Goal: Information Seeking & Learning: Learn about a topic

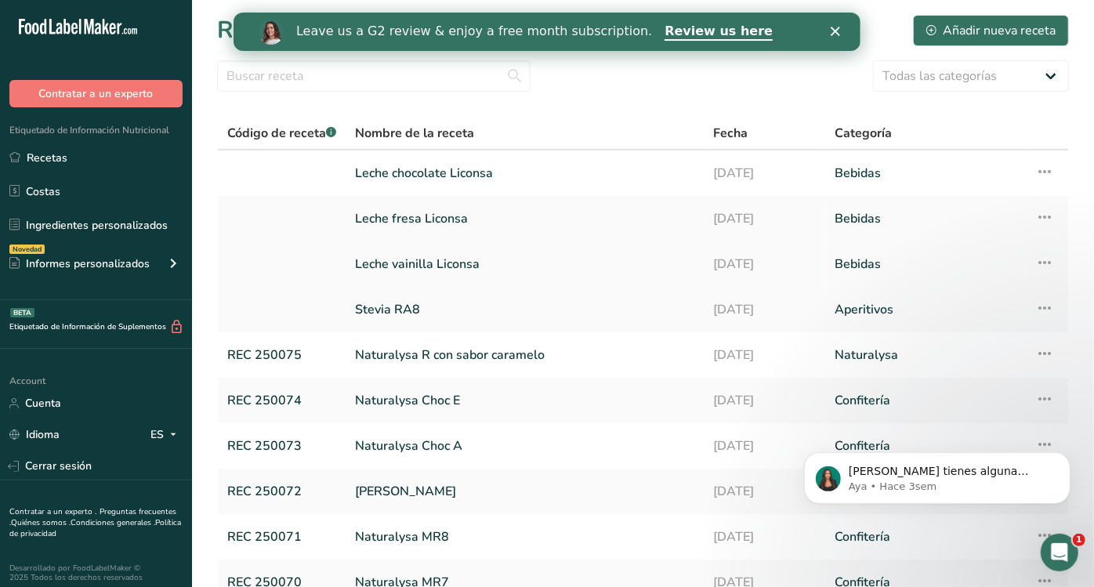
click at [454, 269] on link "Leche vainilla Liconsa" at bounding box center [525, 264] width 340 height 33
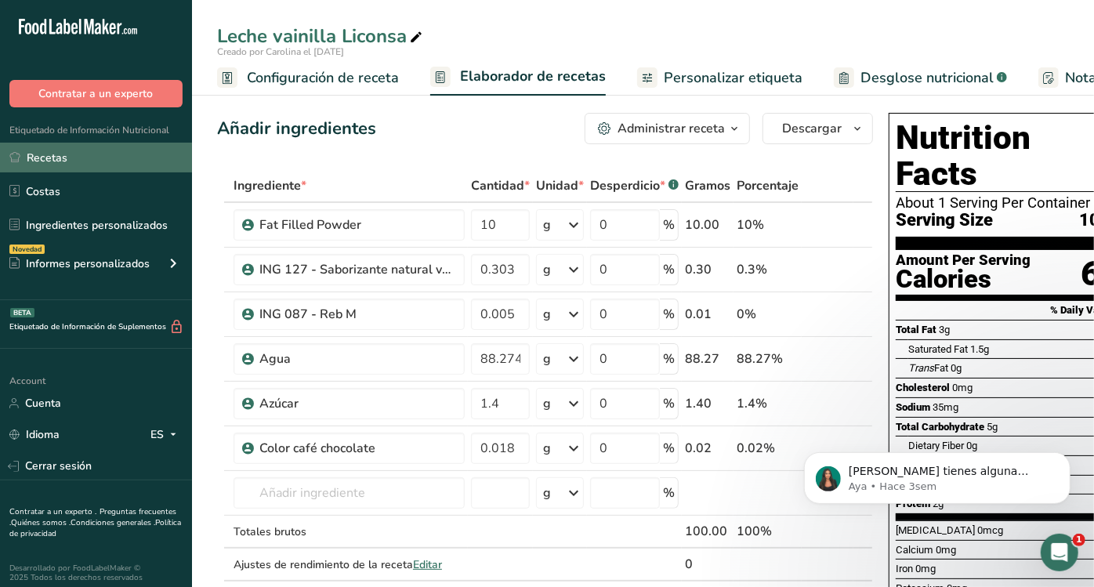
click at [76, 154] on link "Recetas" at bounding box center [96, 158] width 192 height 30
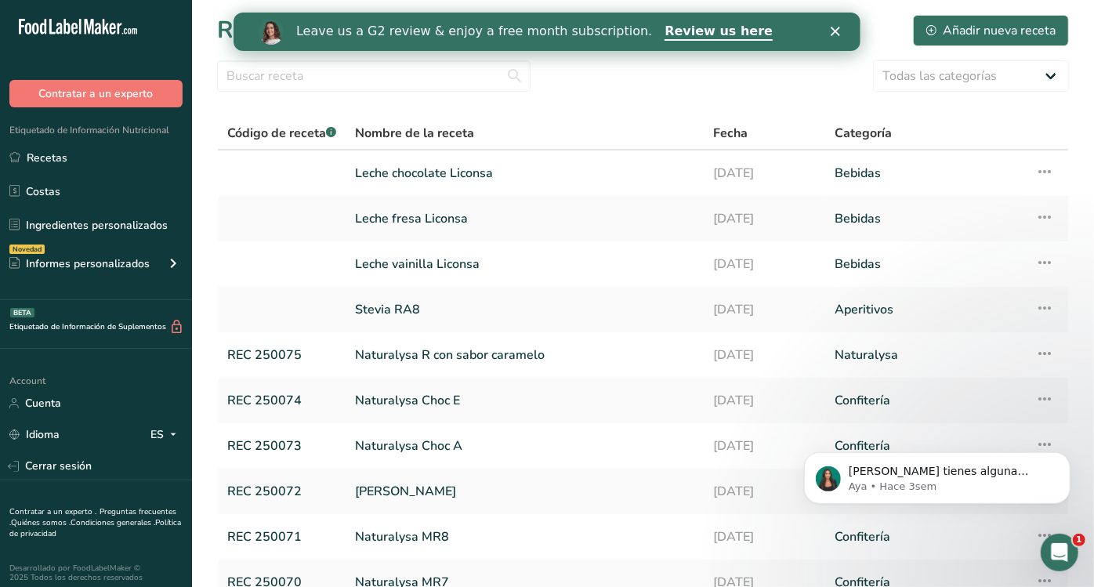
click at [837, 29] on polygon "Cerrar" at bounding box center [834, 31] width 9 height 9
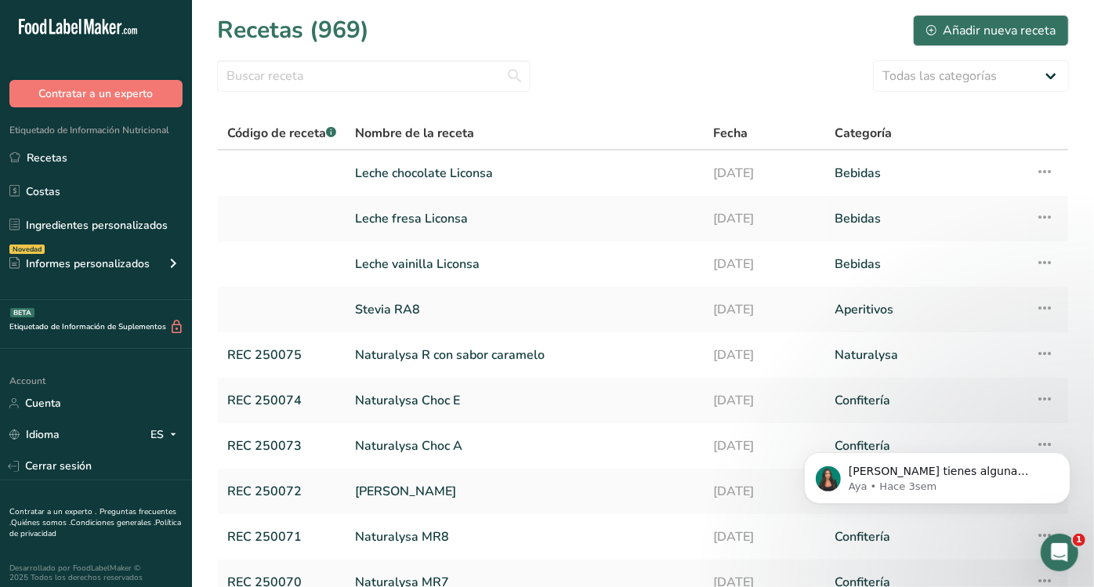
click at [667, 34] on div "Recetas (969) Añadir nueva receta" at bounding box center [642, 30] width 851 height 35
click at [439, 262] on link "Leche vainilla Liconsa" at bounding box center [525, 264] width 340 height 33
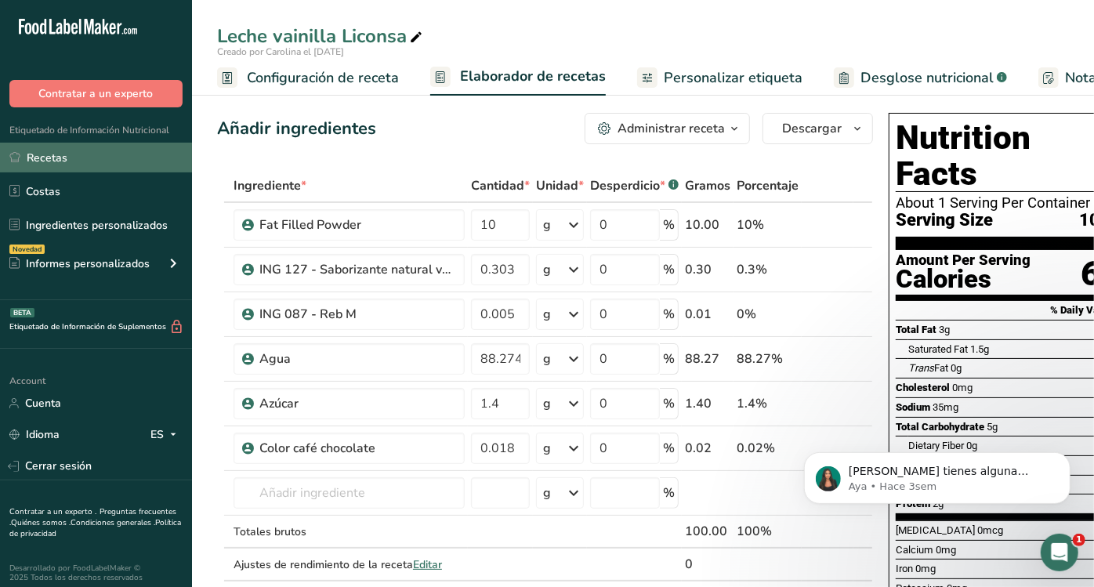
click at [83, 163] on link "Recetas" at bounding box center [96, 158] width 192 height 30
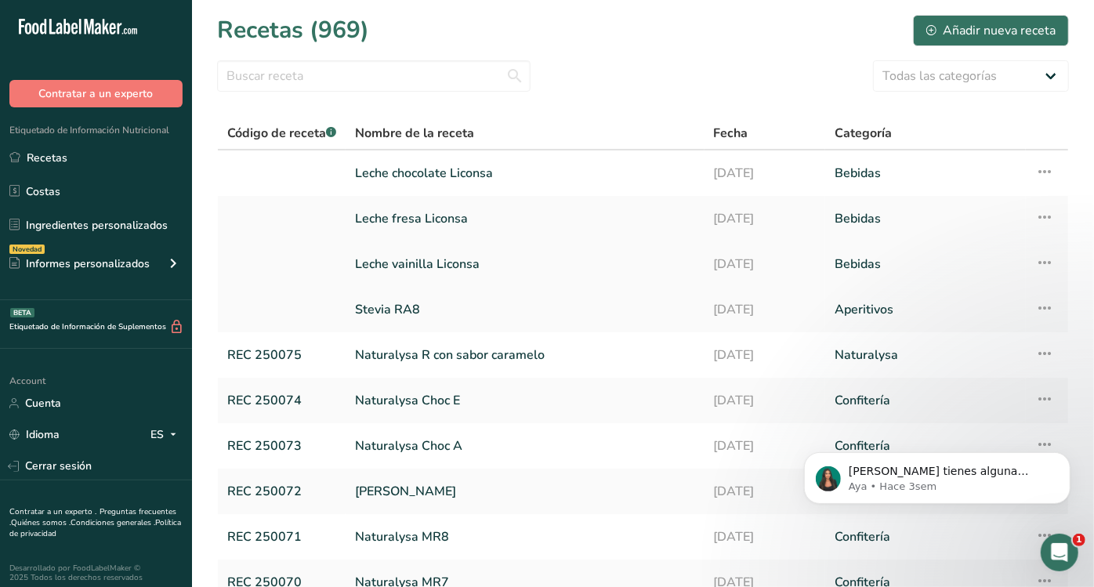
click at [407, 262] on link "Leche vainilla Liconsa" at bounding box center [525, 264] width 340 height 33
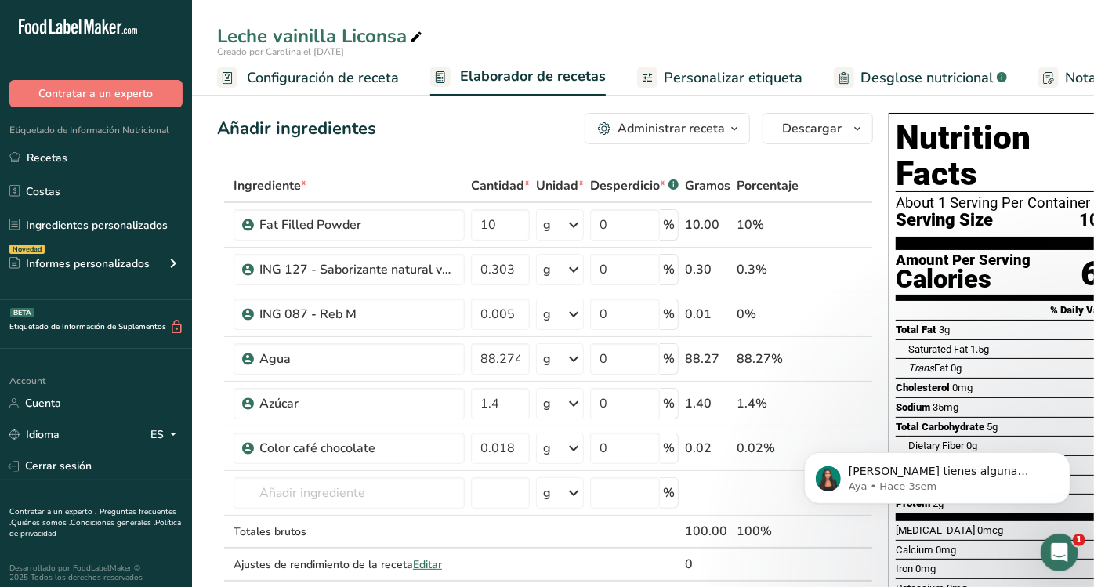
click at [862, 81] on span "Desglose nutricional" at bounding box center [926, 77] width 133 height 21
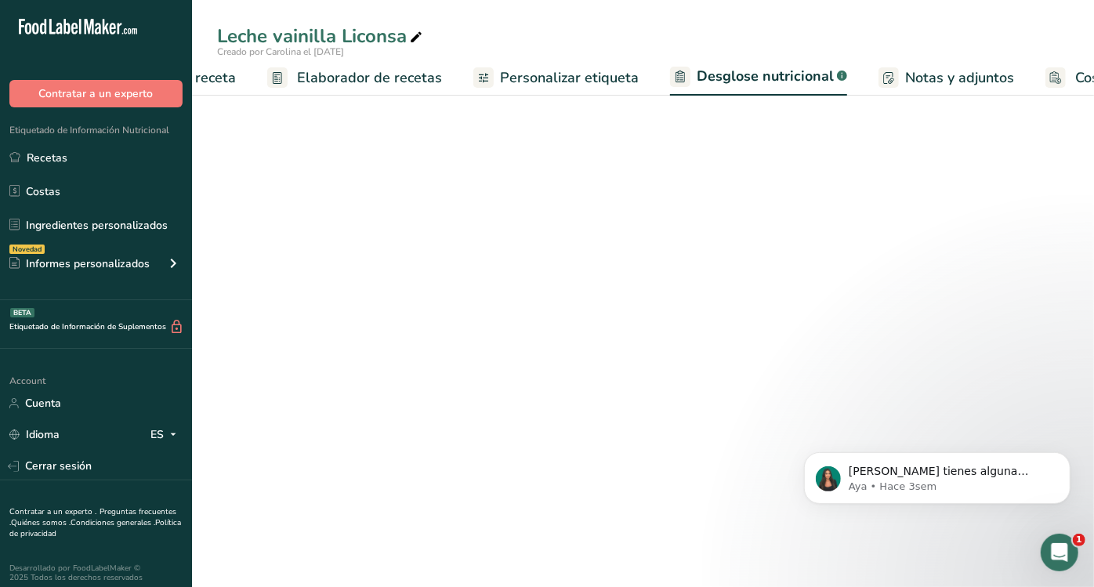
select select "Calories"
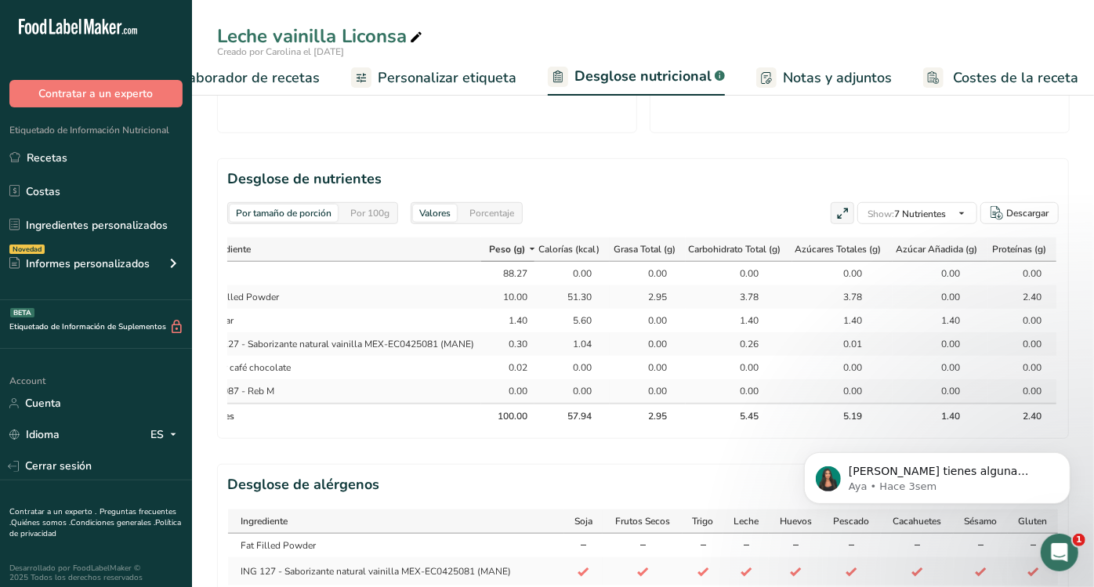
scroll to position [0, 52]
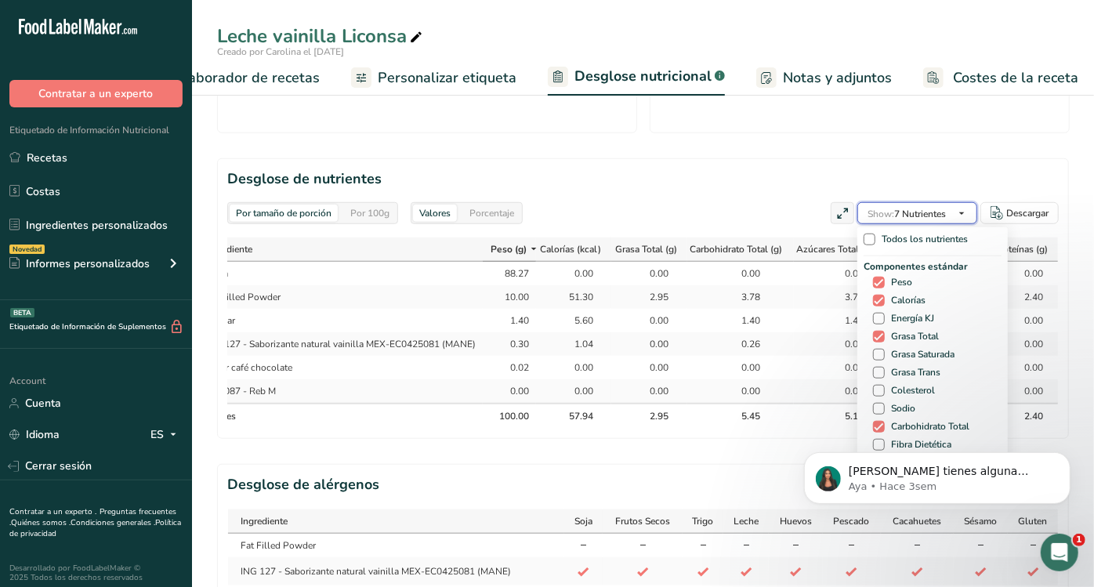
click at [923, 219] on span "Show: 7 Nutrientes" at bounding box center [906, 213] width 78 height 19
click at [913, 353] on span "Grasa Saturada" at bounding box center [919, 355] width 70 height 12
click at [883, 353] on input "Grasa Saturada" at bounding box center [878, 354] width 10 height 10
checkbox input "true"
click at [907, 379] on div "Componentes estándar Peso Calorías Energía KJ Grasa Total Grasa Saturada Grasa …" at bounding box center [932, 383] width 138 height 248
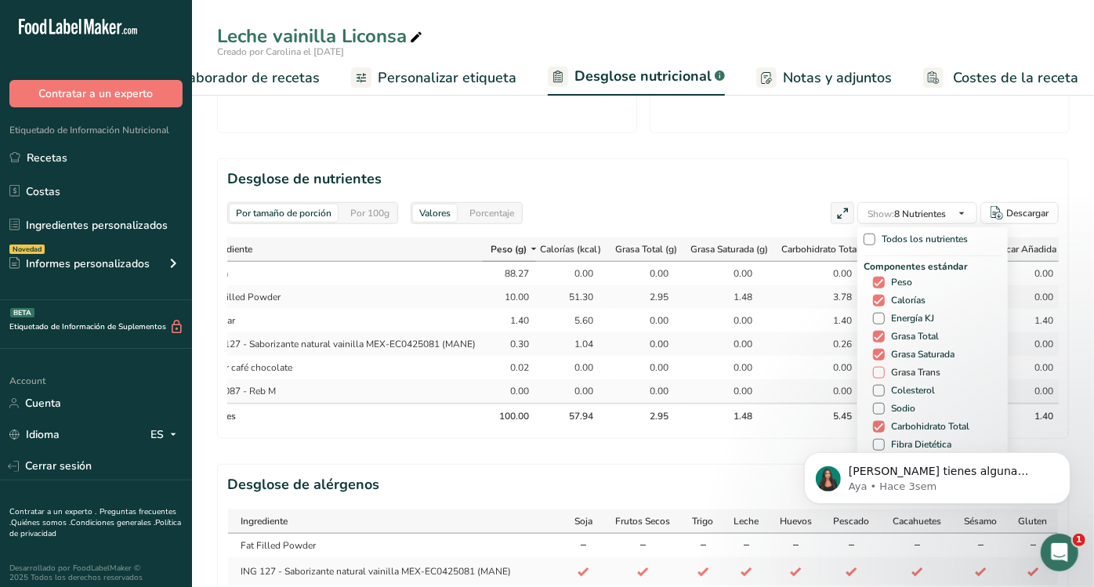
click at [907, 374] on span "Grasa Trans" at bounding box center [912, 373] width 56 height 12
click at [883, 374] on input "Grasa Trans" at bounding box center [878, 372] width 10 height 10
checkbox input "true"
click at [899, 405] on span "Sodio" at bounding box center [899, 409] width 31 height 12
click at [883, 405] on input "Sodio" at bounding box center [878, 408] width 10 height 10
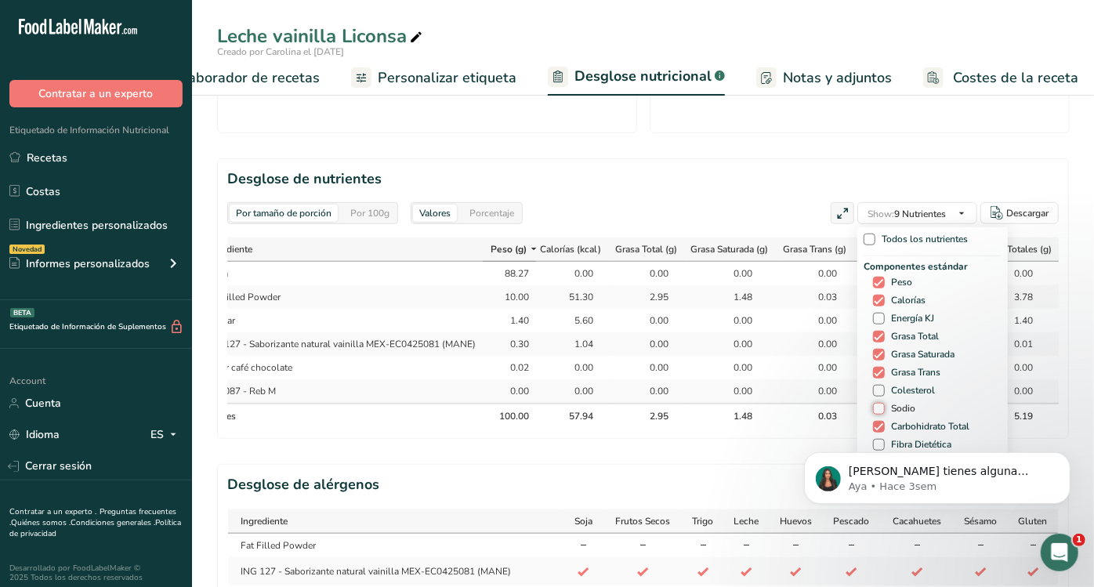
checkbox input "true"
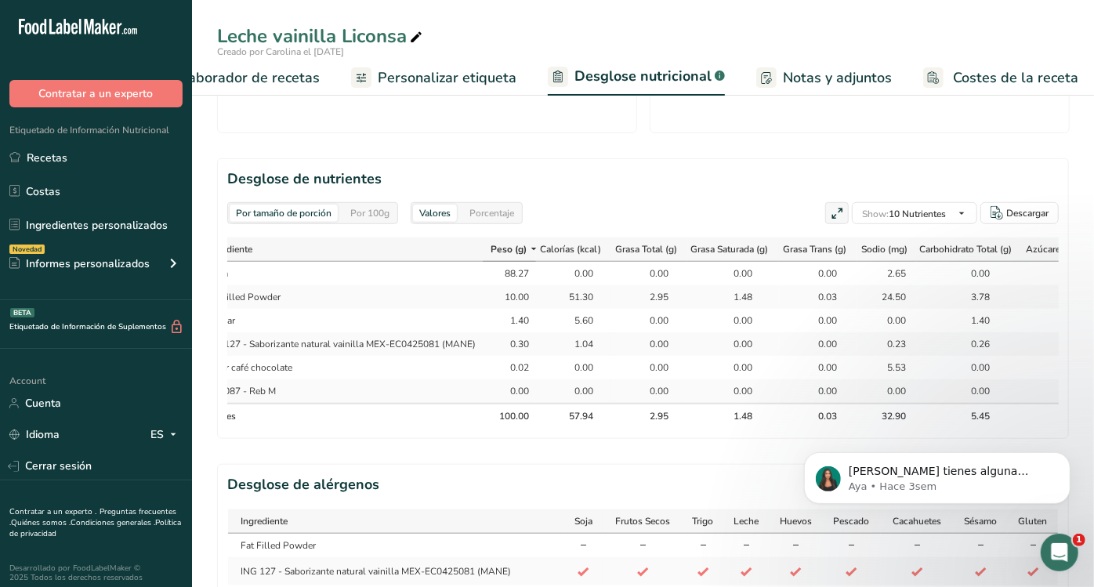
click at [709, 456] on div "Por tamaño de porción Por 100g [GEOGRAPHIC_DATA] Calorías totales 57.9 kcal Car…" at bounding box center [642, 66] width 851 height 1278
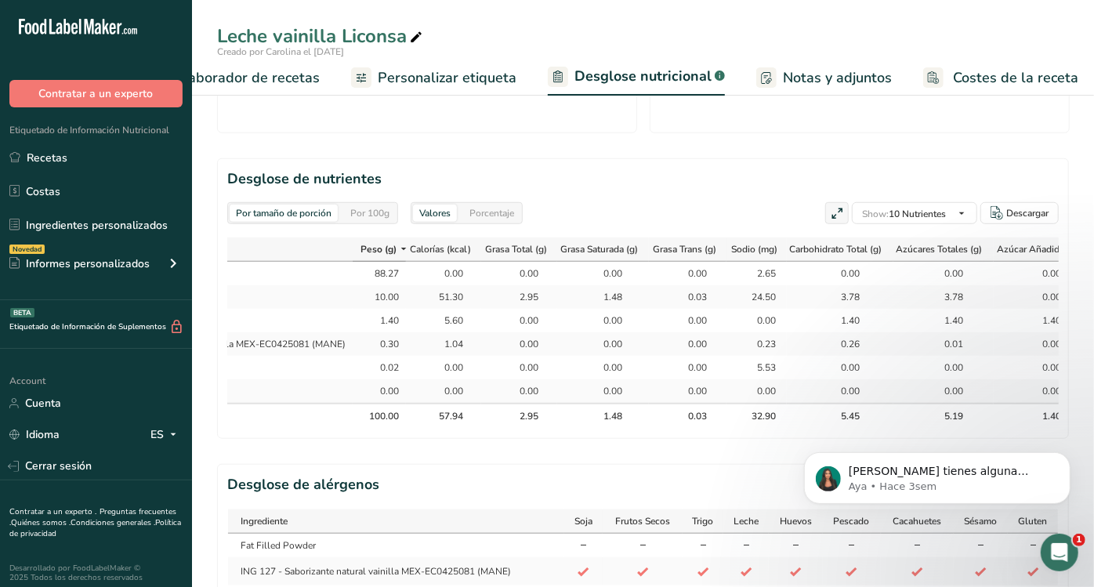
scroll to position [0, 183]
click at [102, 157] on link "Recetas" at bounding box center [96, 158] width 192 height 30
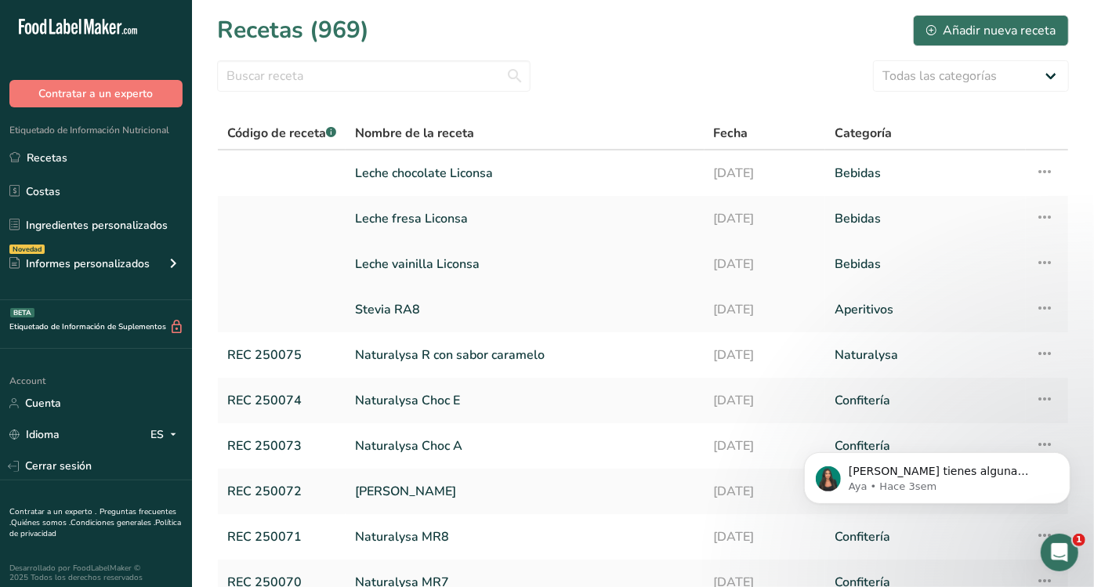
click at [450, 251] on link "Leche vainilla Liconsa" at bounding box center [525, 264] width 340 height 33
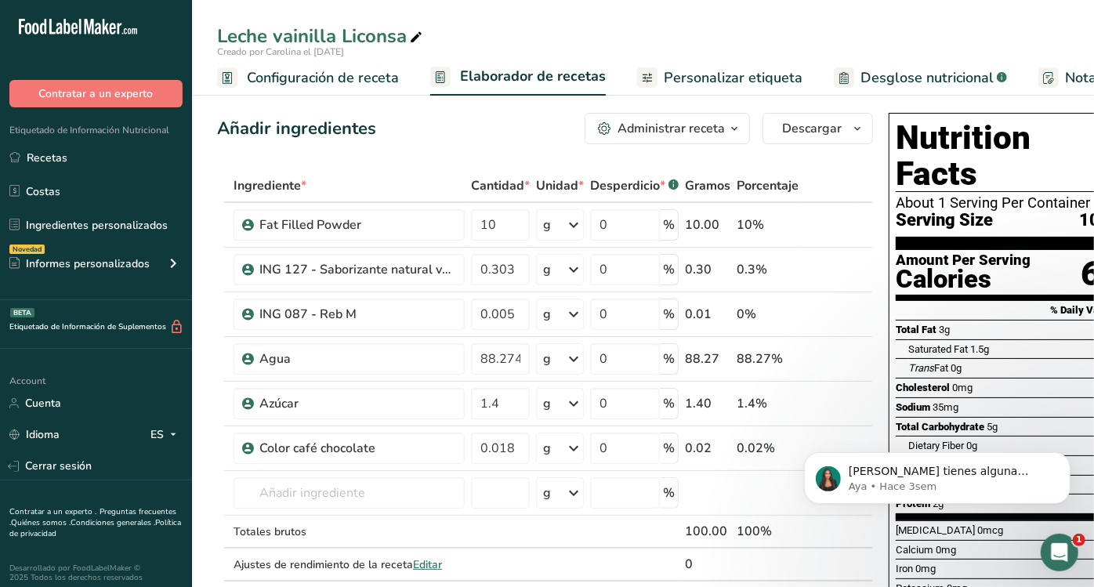
click at [903, 81] on span "Desglose nutricional" at bounding box center [926, 77] width 133 height 21
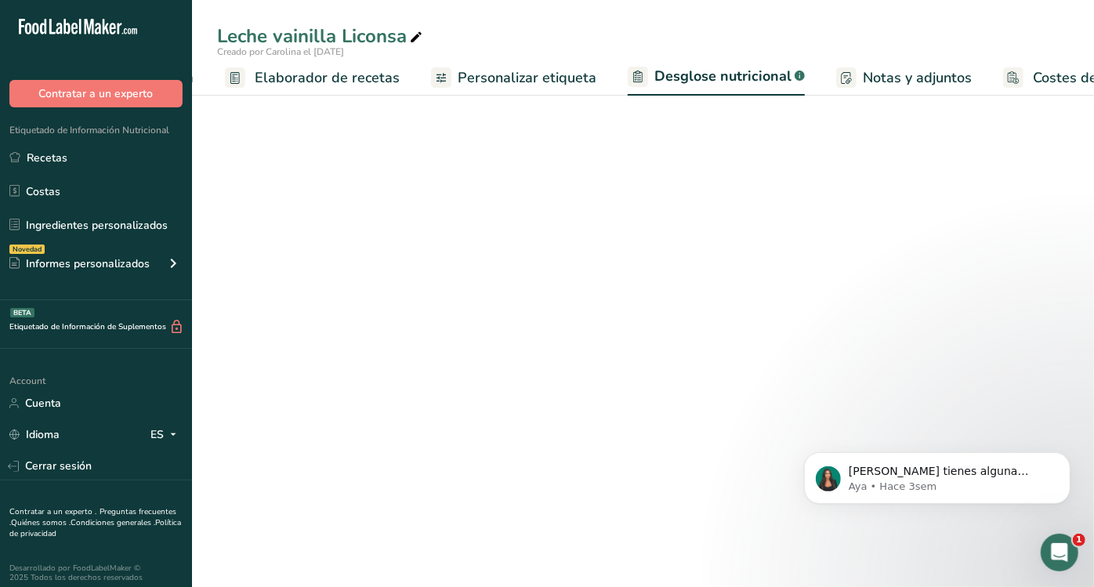
select select "Calories"
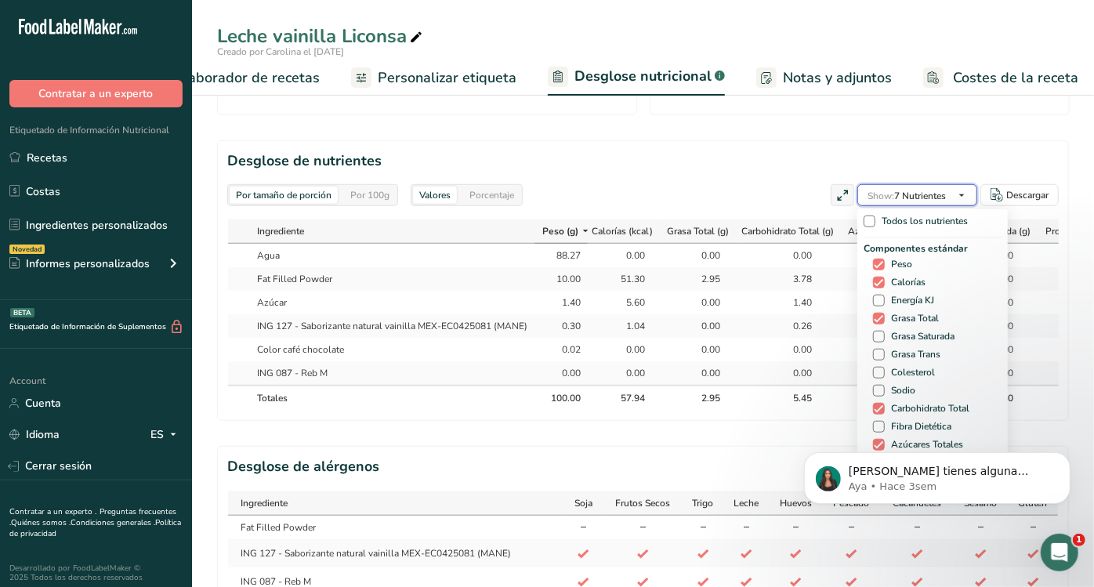
click at [944, 194] on span "Show: 7 Nutrientes" at bounding box center [906, 196] width 78 height 13
click at [906, 334] on span "Grasa Saturada" at bounding box center [919, 337] width 70 height 12
click at [883, 334] on input "Grasa Saturada" at bounding box center [878, 336] width 10 height 10
checkbox input "true"
click at [905, 356] on span "Grasa Trans" at bounding box center [912, 355] width 56 height 12
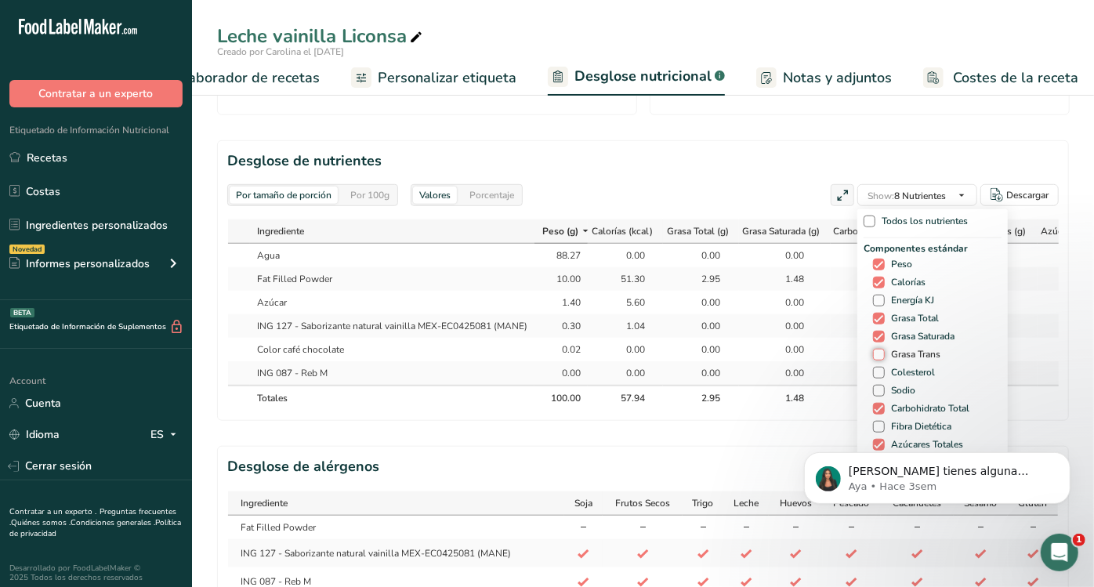
click at [883, 356] on input "Grasa Trans" at bounding box center [878, 354] width 10 height 10
checkbox input "true"
click at [896, 392] on span "Sodio" at bounding box center [899, 391] width 31 height 12
click at [883, 392] on input "Sodio" at bounding box center [878, 390] width 10 height 10
checkbox input "true"
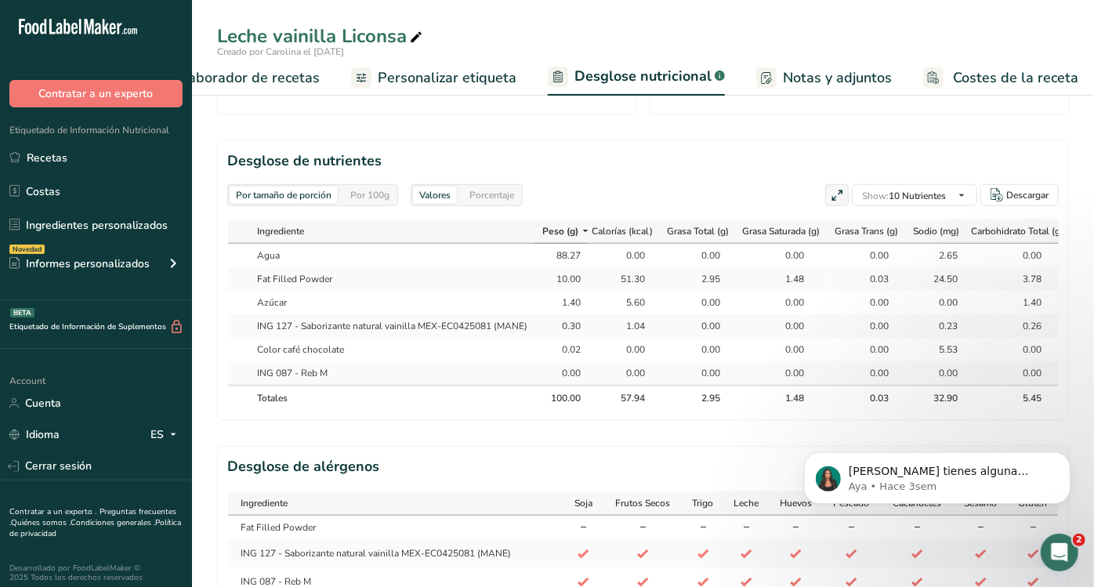
click at [788, 433] on body "[PERSON_NAME] tienes alguna pregunta no dudes en consultarnos. ¡Estamos aquí pa…" at bounding box center [936, 473] width 301 height 97
click at [89, 150] on link "Recetas" at bounding box center [96, 158] width 192 height 30
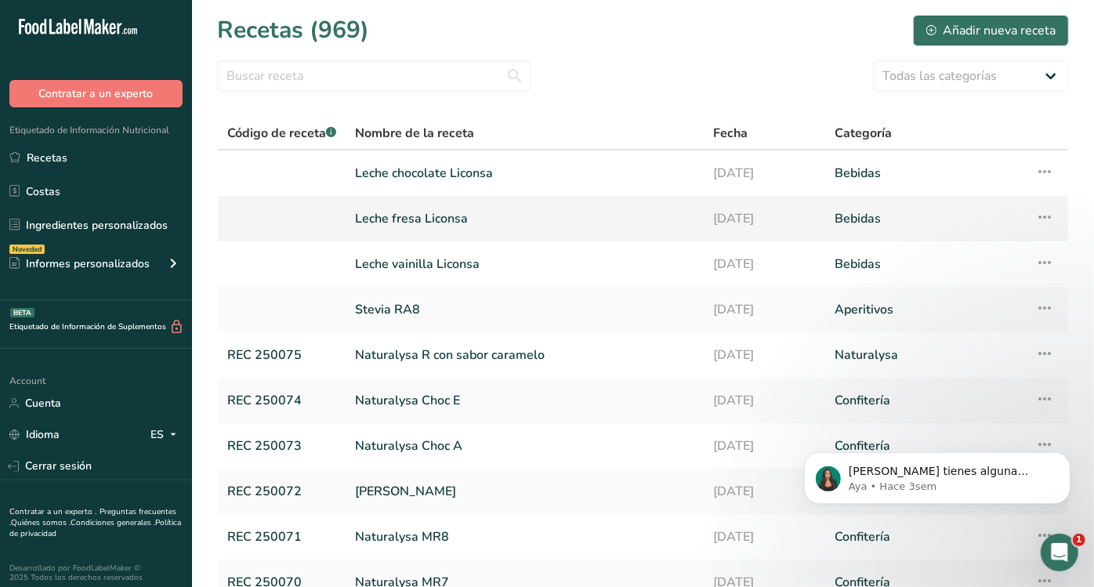
click at [436, 212] on link "Leche fresa Liconsa" at bounding box center [525, 218] width 340 height 33
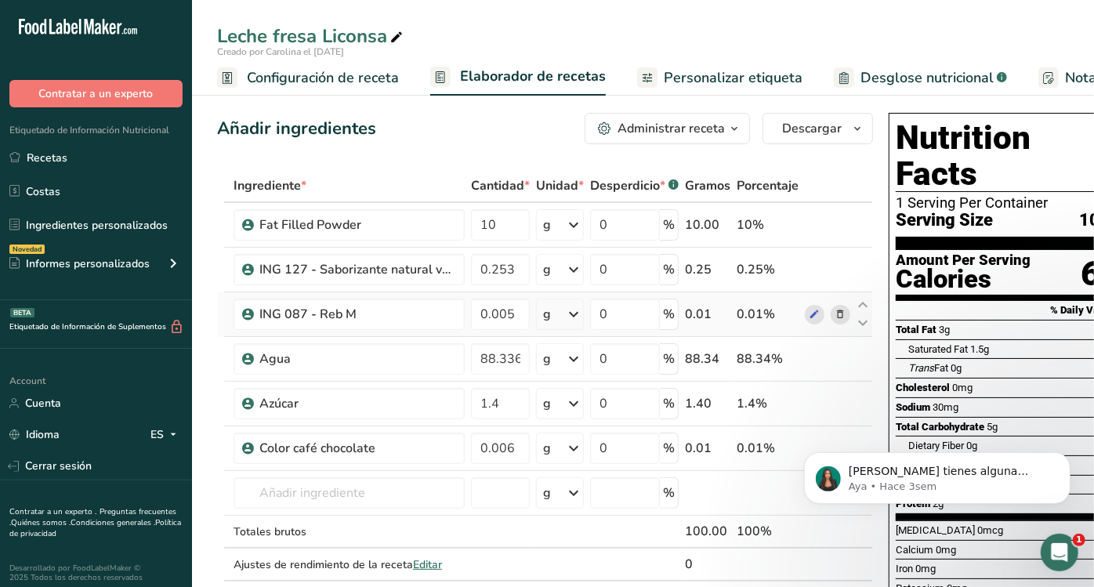
click at [713, 297] on td "0.01" at bounding box center [708, 314] width 52 height 45
click at [691, 580] on th "100.00" at bounding box center [708, 596] width 52 height 33
click at [893, 80] on span "Desglose nutricional" at bounding box center [926, 77] width 133 height 21
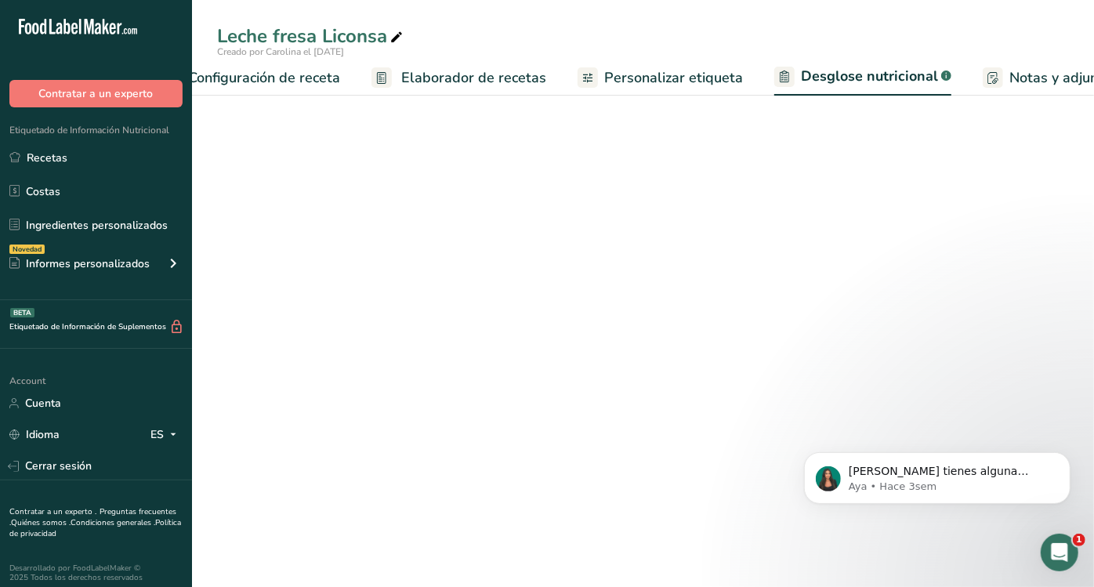
scroll to position [0, 285]
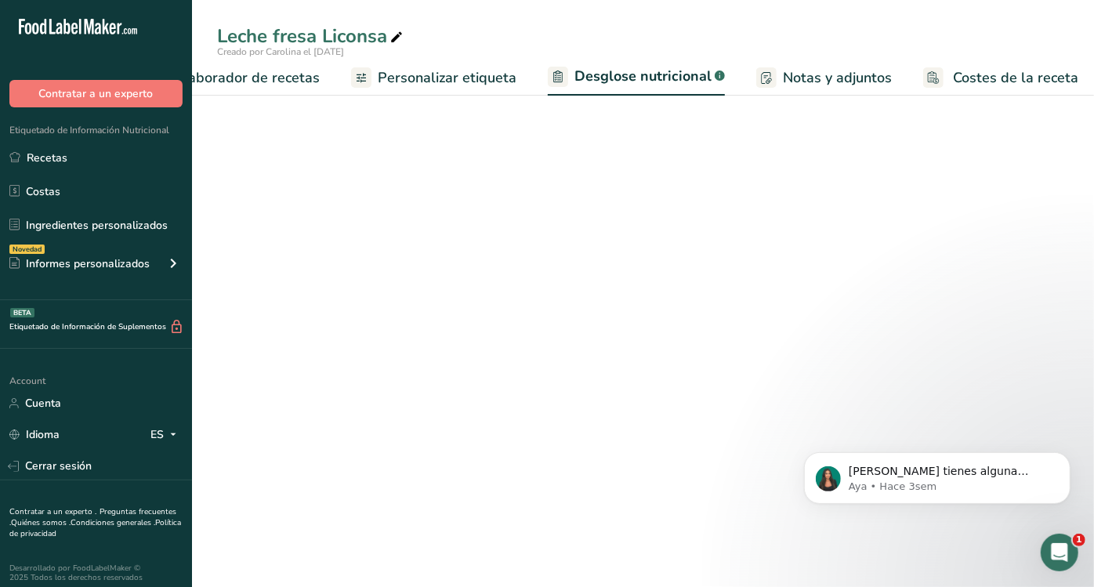
select select "Calories"
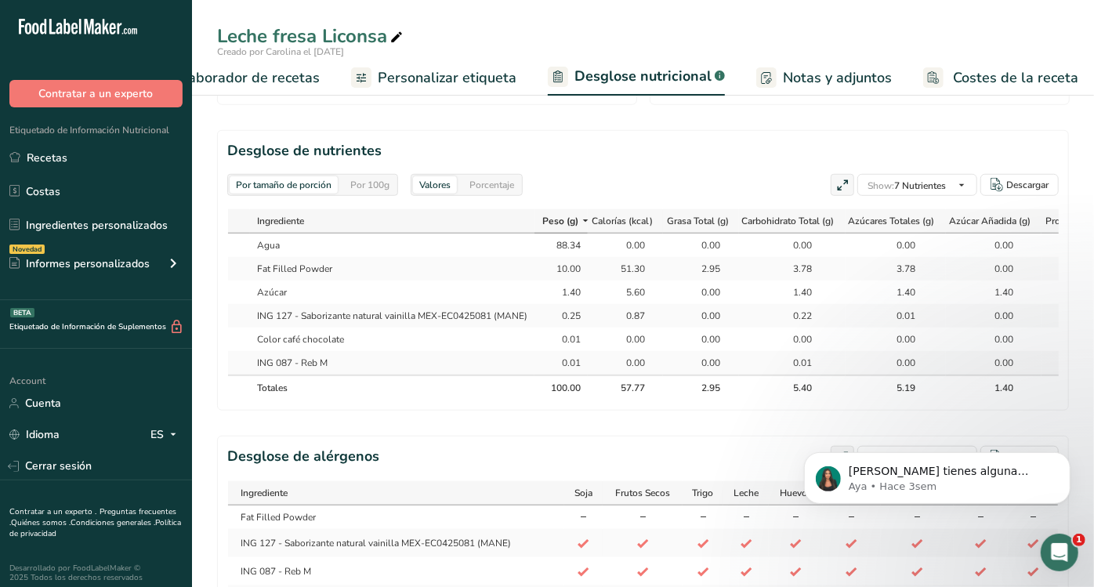
scroll to position [0, 59]
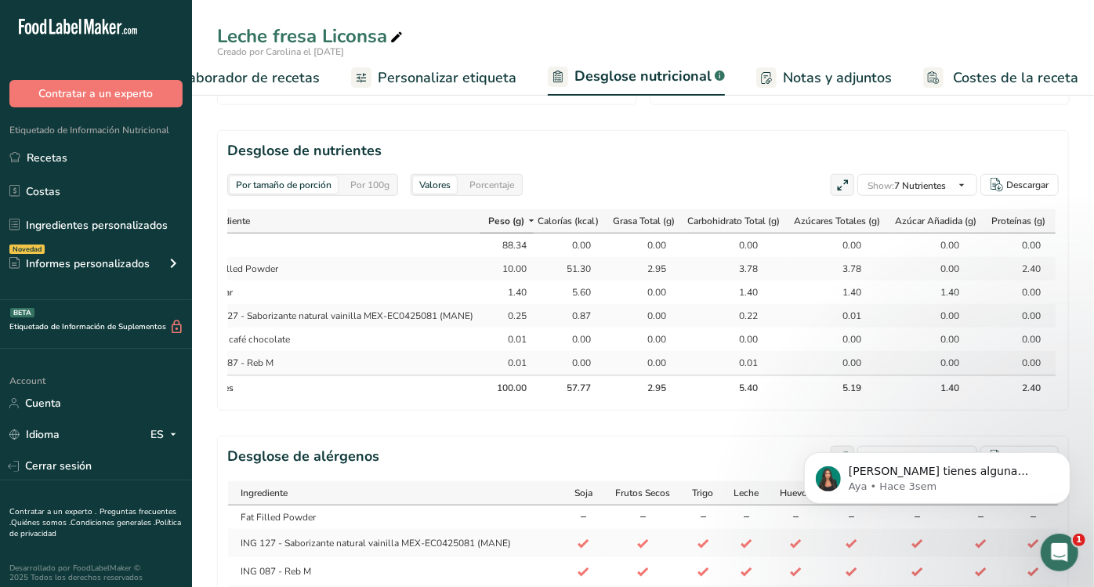
click at [708, 586] on html ".a-20{fill:#fff;} Contratar a un experto Etiquetado de Información Nutricional …" at bounding box center [547, 9] width 1094 height 1434
click at [960, 171] on section "Desglose de nutrientes Por tamaño de porción Por 100g [GEOGRAPHIC_DATA] Porcent…" at bounding box center [642, 270] width 851 height 280
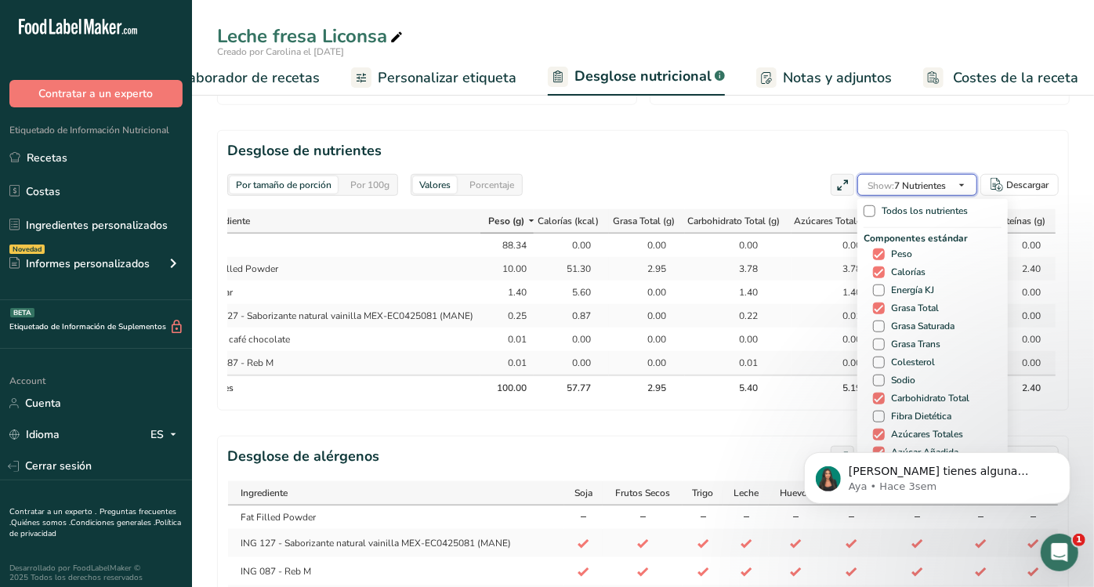
click at [960, 186] on icon "button" at bounding box center [961, 185] width 13 height 20
click at [913, 333] on div "Componentes estándar Peso Calorías Energía KJ Grasa Total Grasa Saturada Grasa …" at bounding box center [932, 355] width 138 height 248
click at [913, 326] on span "Grasa Saturada" at bounding box center [919, 326] width 70 height 12
click at [883, 326] on input "Grasa Saturada" at bounding box center [878, 326] width 10 height 10
checkbox input "true"
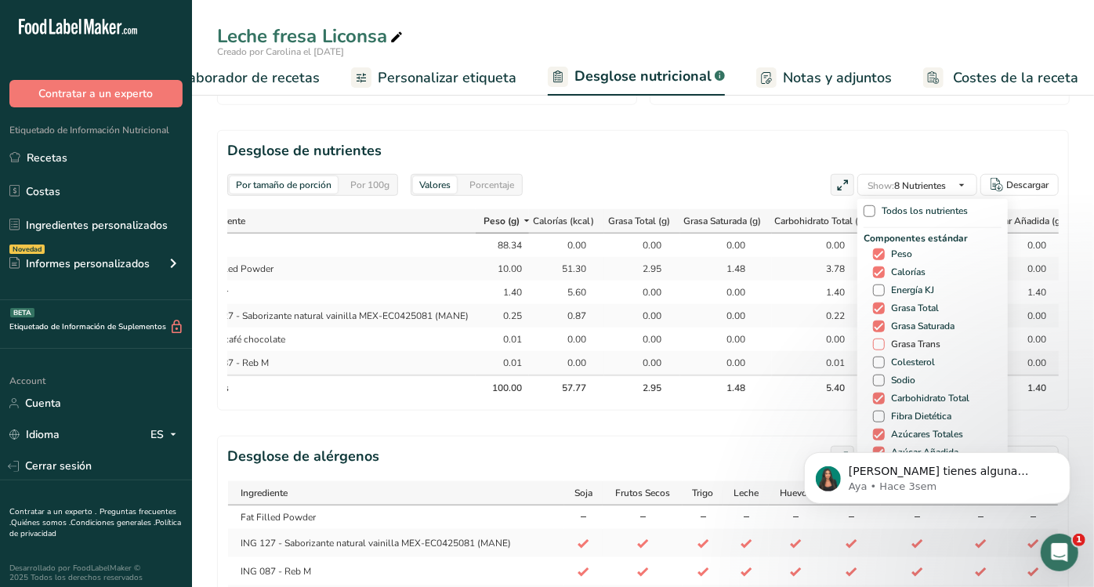
click at [910, 344] on span "Grasa Trans" at bounding box center [912, 344] width 56 height 12
click at [883, 344] on input "Grasa Trans" at bounding box center [878, 344] width 10 height 10
checkbox input "true"
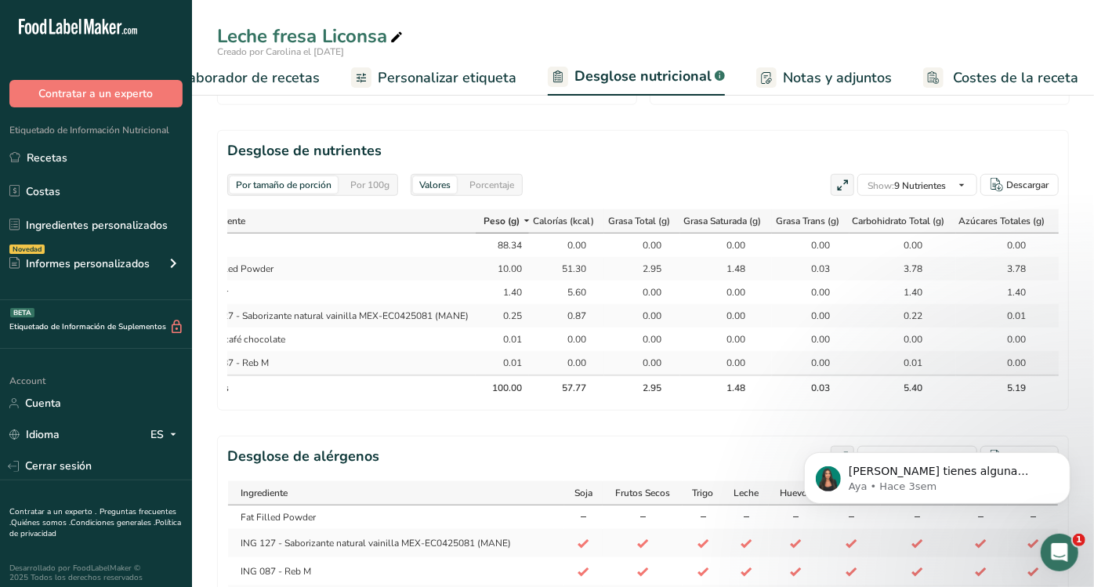
click at [789, 433] on body "[PERSON_NAME] tienes alguna pregunta no dudes en consultarnos. ¡Estamos aquí pa…" at bounding box center [936, 473] width 301 height 97
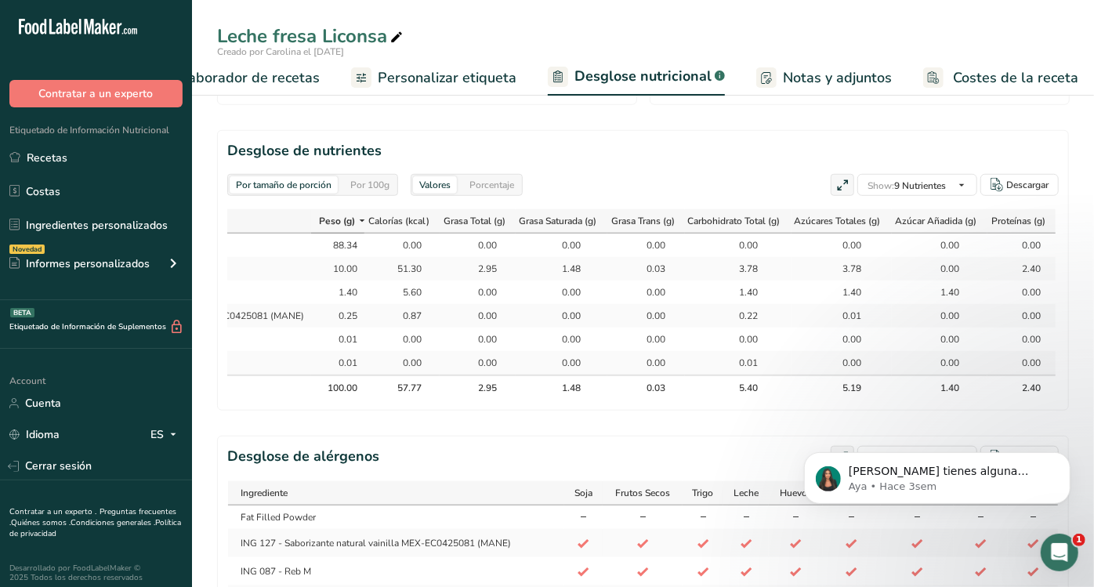
click at [855, 233] on td "0.00" at bounding box center [841, 245] width 100 height 24
click at [841, 351] on td "0.00" at bounding box center [841, 363] width 100 height 24
drag, startPoint x: 867, startPoint y: 220, endPoint x: 756, endPoint y: 261, distance: 118.5
click at [756, 261] on section "Desglose de nutrientes Por tamaño de porción Por 100g [GEOGRAPHIC_DATA] Porcent…" at bounding box center [642, 270] width 851 height 280
drag, startPoint x: 756, startPoint y: 261, endPoint x: 691, endPoint y: 152, distance: 126.8
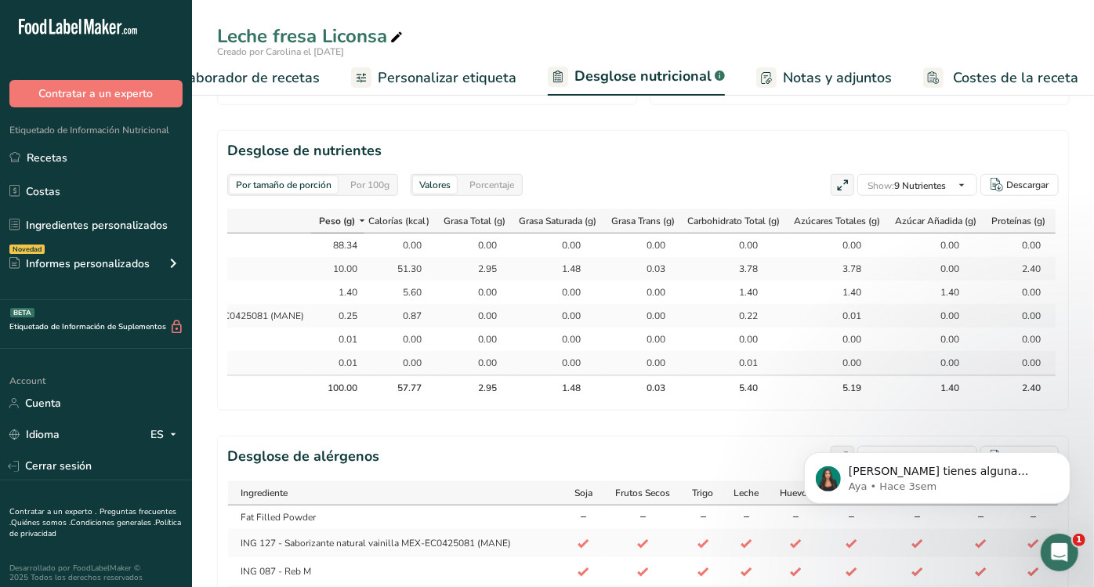
click at [691, 152] on h2 "Desglose de nutrientes" at bounding box center [642, 150] width 831 height 21
drag, startPoint x: 873, startPoint y: 345, endPoint x: 24, endPoint y: 4, distance: 915.0
click at [873, 345] on td "0.00" at bounding box center [841, 339] width 100 height 24
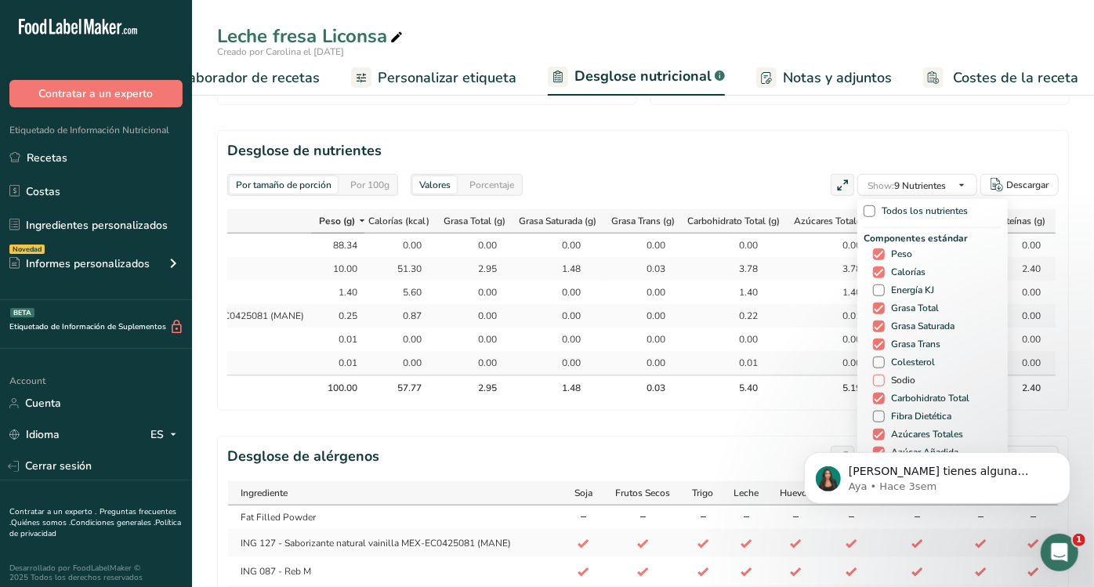
click at [889, 374] on span "Sodio" at bounding box center [899, 380] width 31 height 12
click at [883, 375] on input "Sodio" at bounding box center [878, 380] width 10 height 10
checkbox input "true"
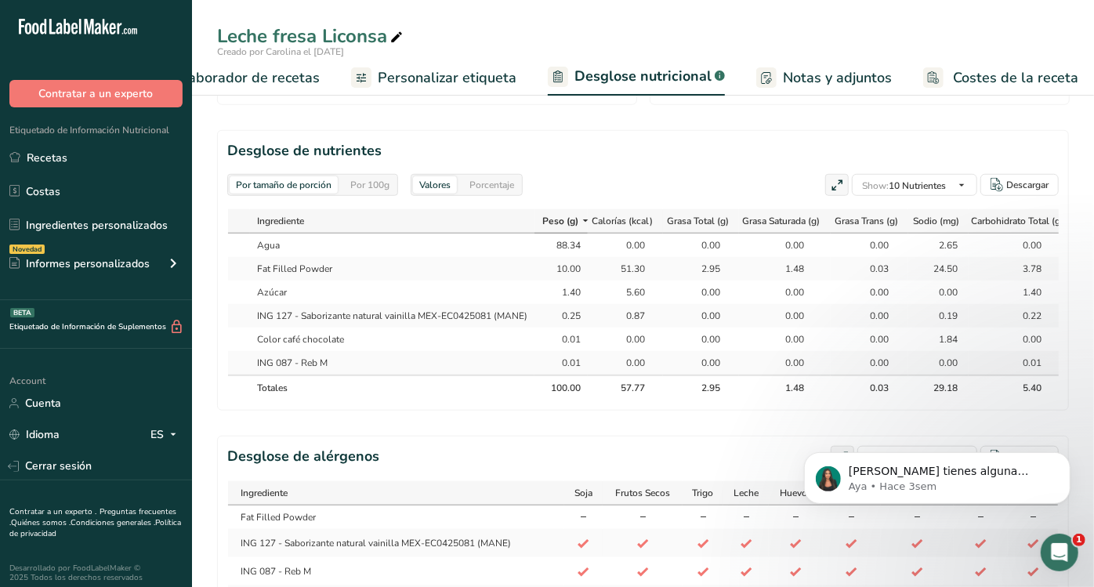
scroll to position [0, 294]
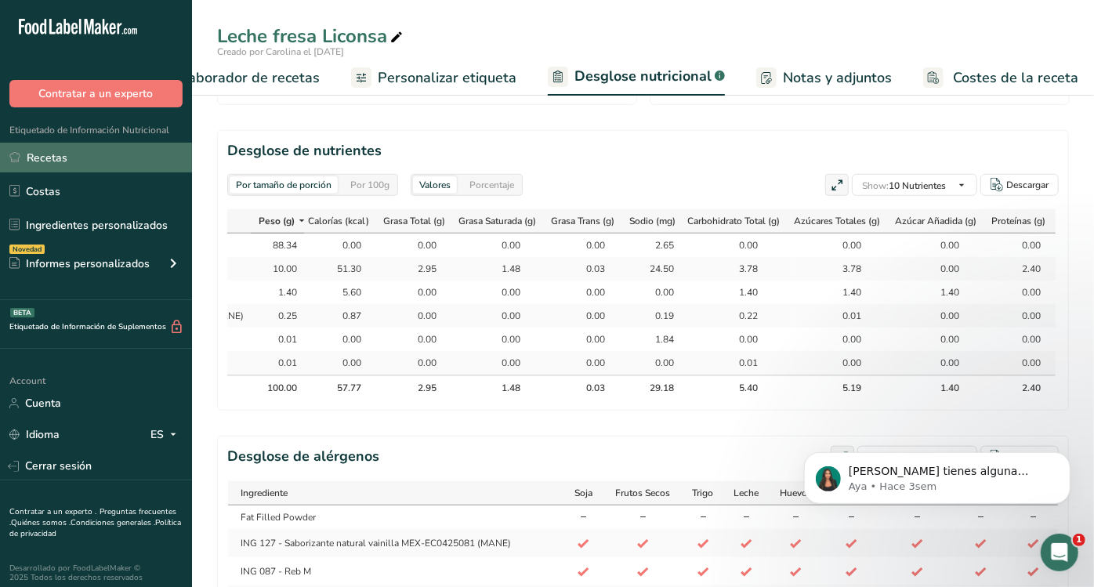
click at [58, 145] on link "Recetas" at bounding box center [96, 158] width 192 height 30
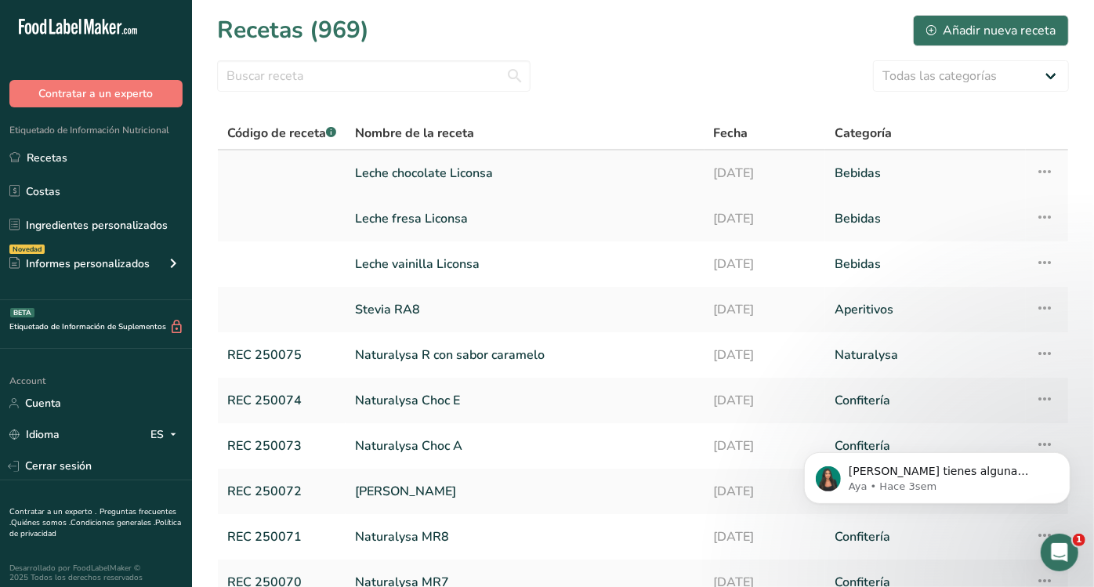
click at [410, 174] on link "Leche chocolate Liconsa" at bounding box center [525, 173] width 340 height 33
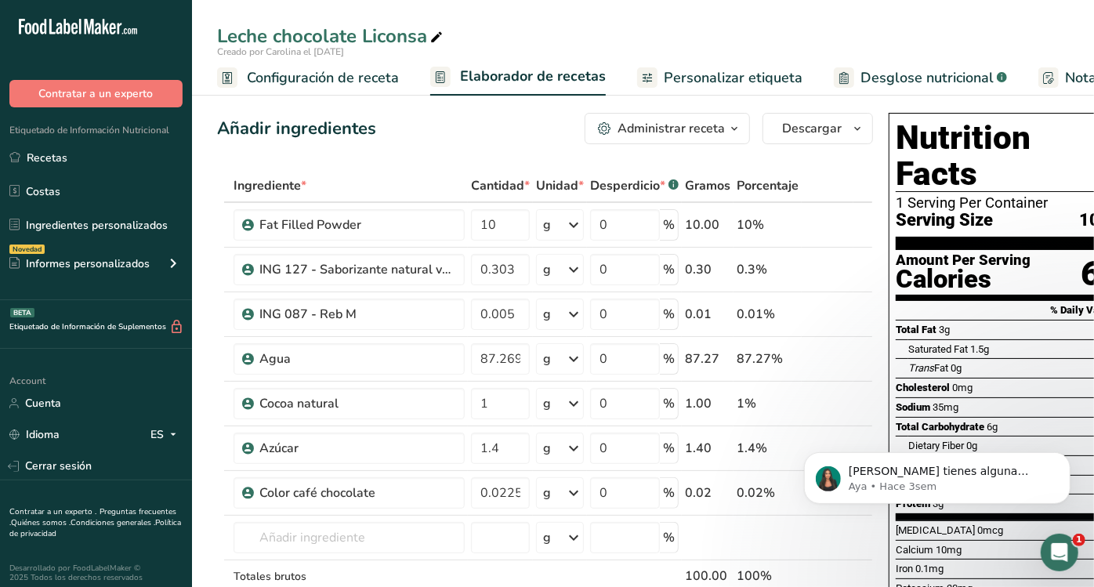
click at [863, 64] on link "Desglose nutricional .a-a{fill:#347362;}.b-a{fill:#fff;}" at bounding box center [919, 77] width 173 height 35
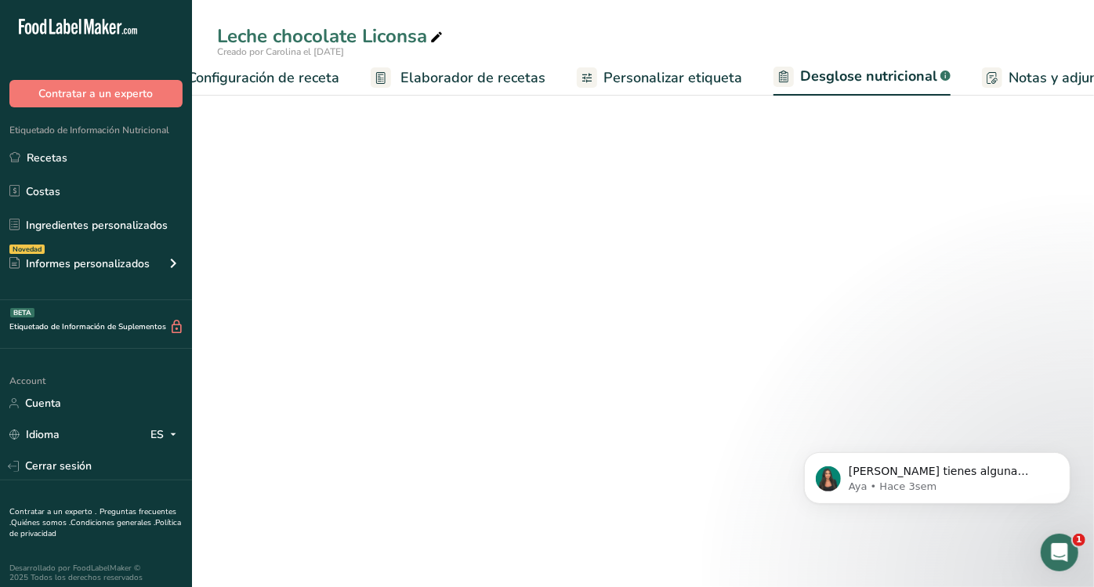
select select "Calories"
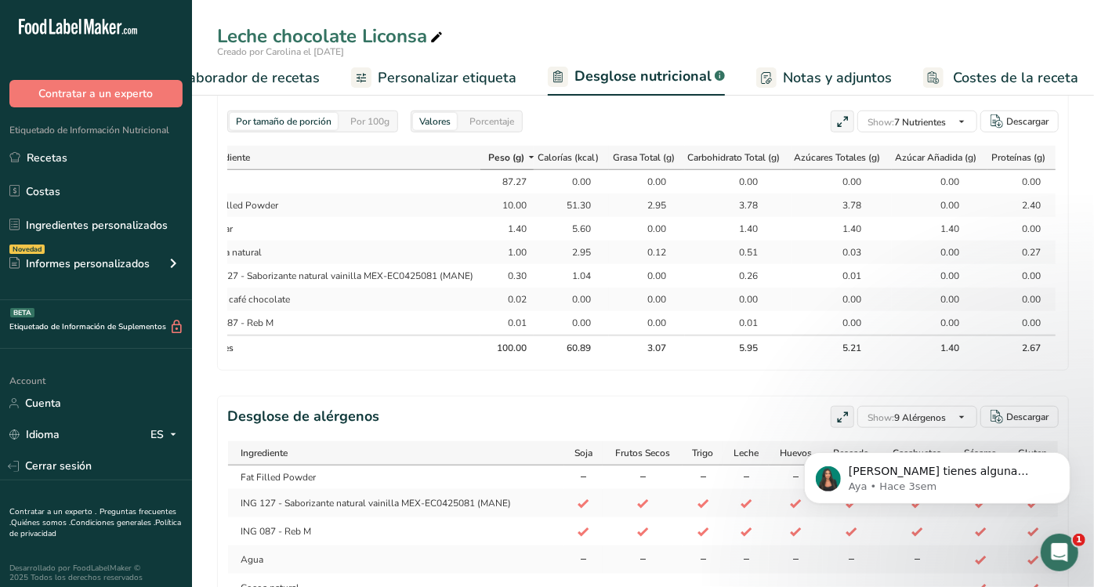
scroll to position [776, 0]
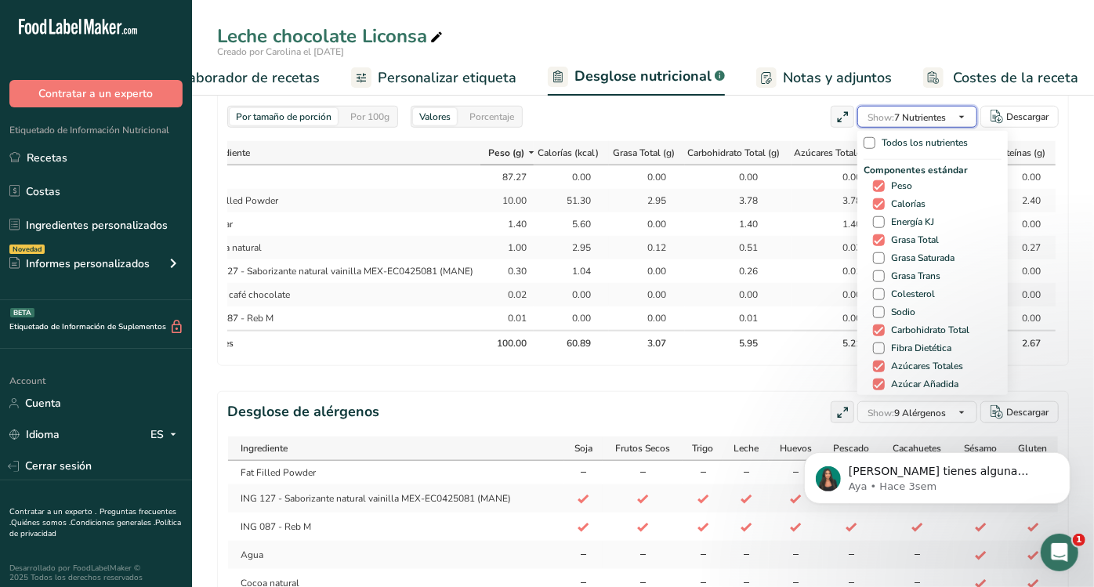
click at [952, 114] on span "button" at bounding box center [961, 116] width 19 height 19
click at [913, 270] on span "Grasa Trans" at bounding box center [912, 276] width 56 height 12
click at [883, 271] on input "Grasa Trans" at bounding box center [878, 276] width 10 height 10
checkbox input "true"
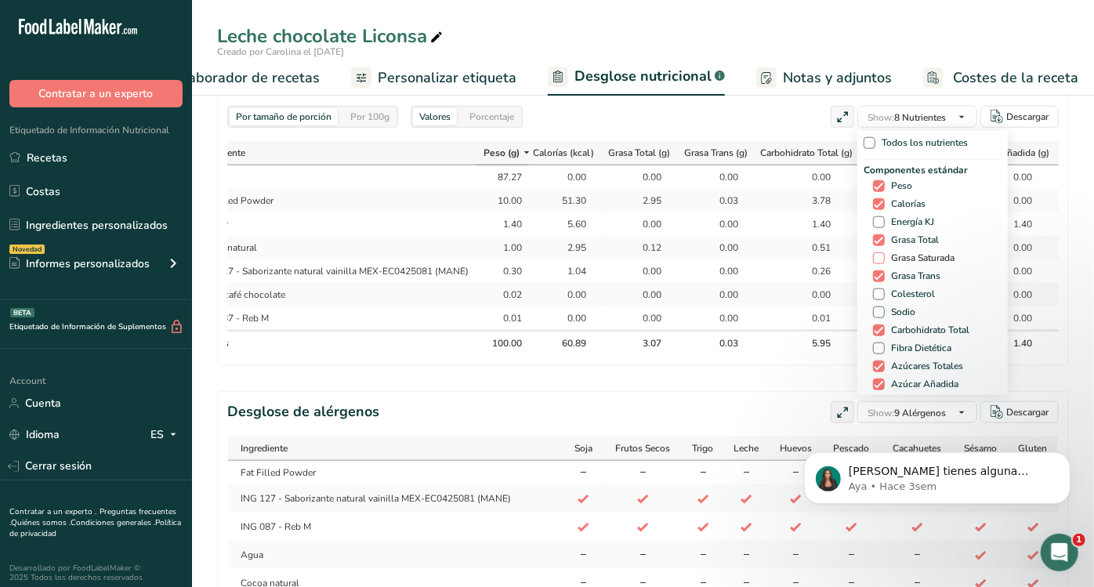
click at [913, 256] on span "Grasa Saturada" at bounding box center [919, 258] width 70 height 12
click at [883, 256] on input "Grasa Saturada" at bounding box center [878, 258] width 10 height 10
checkbox input "true"
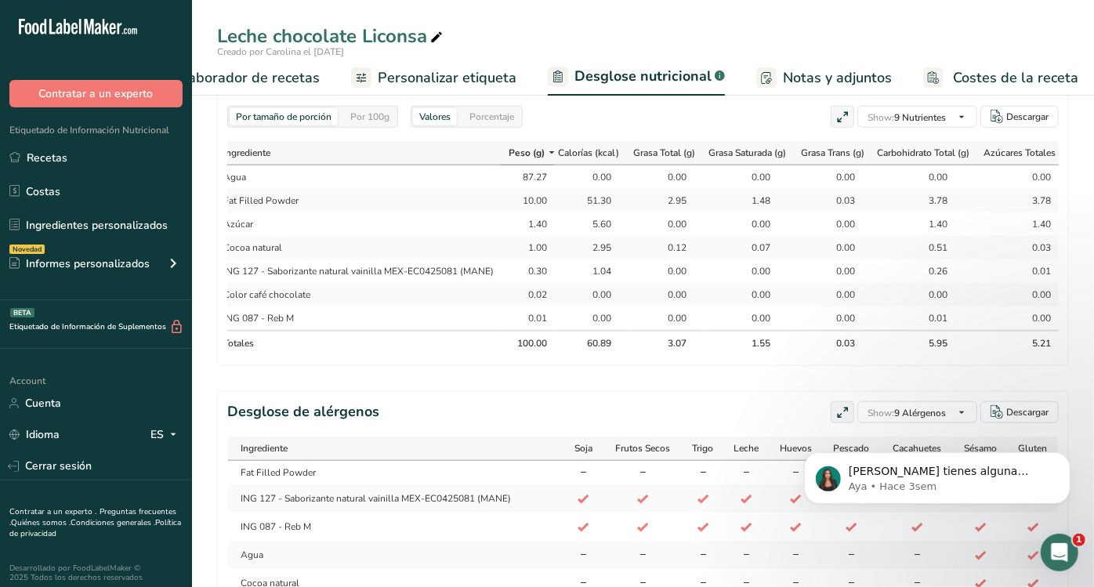
scroll to position [0, 233]
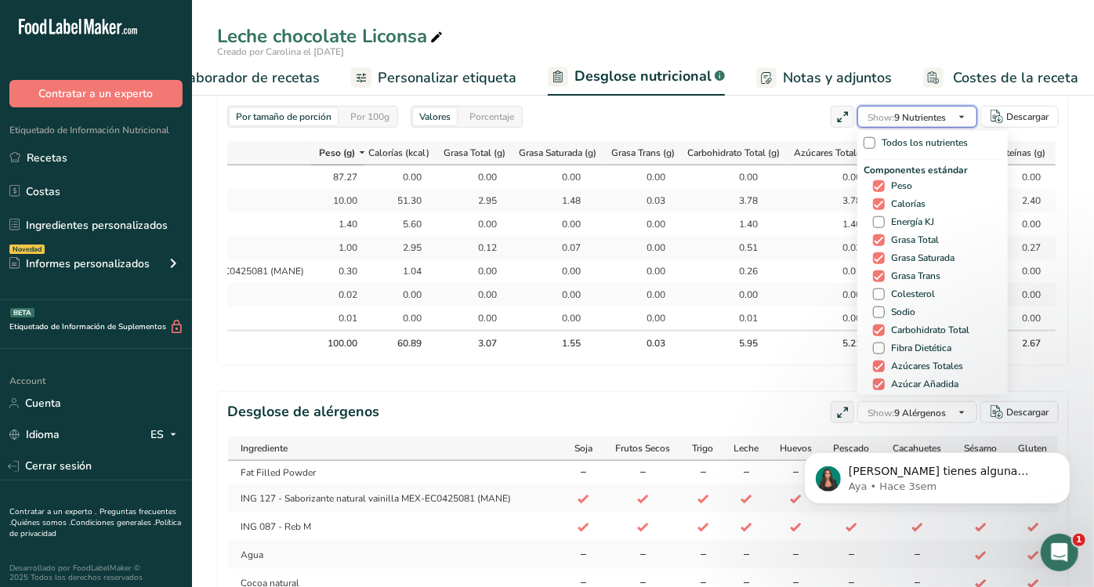
click at [909, 113] on span "Show: 9 Nutrientes" at bounding box center [906, 117] width 78 height 13
click at [896, 302] on div "Componentes estándar Peso Calorías Energía KJ Grasa Total Grasa Saturada Grasa …" at bounding box center [932, 287] width 138 height 248
click at [896, 311] on span "Sodio" at bounding box center [899, 312] width 31 height 12
click at [883, 311] on input "Sodio" at bounding box center [878, 312] width 10 height 10
checkbox input "true"
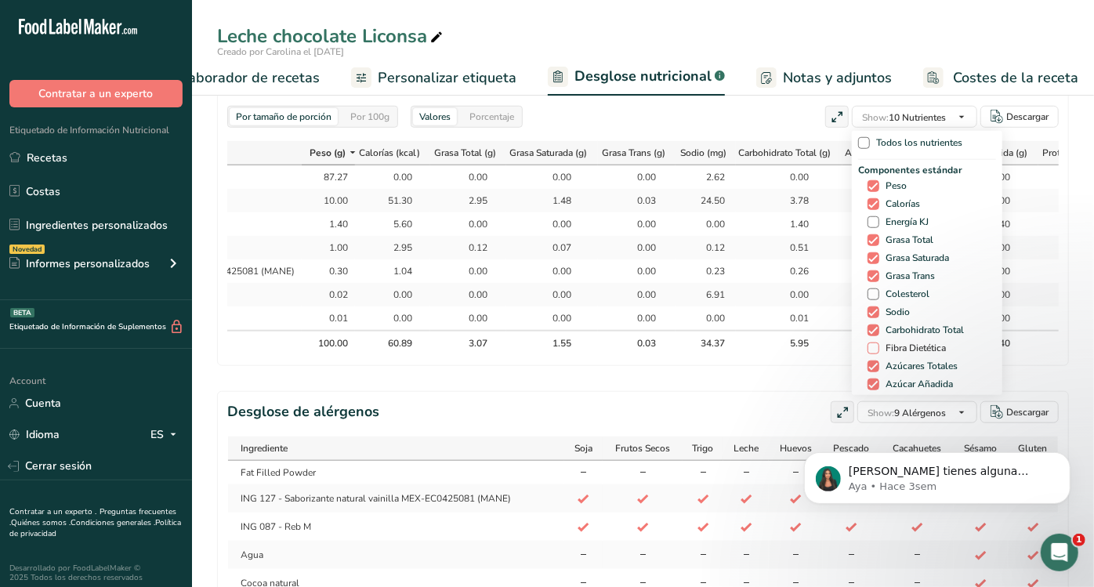
click at [900, 344] on span "Fibra Dietética" at bounding box center [912, 348] width 67 height 12
click at [877, 344] on input "Fibra Dietética" at bounding box center [872, 348] width 10 height 10
checkbox input "true"
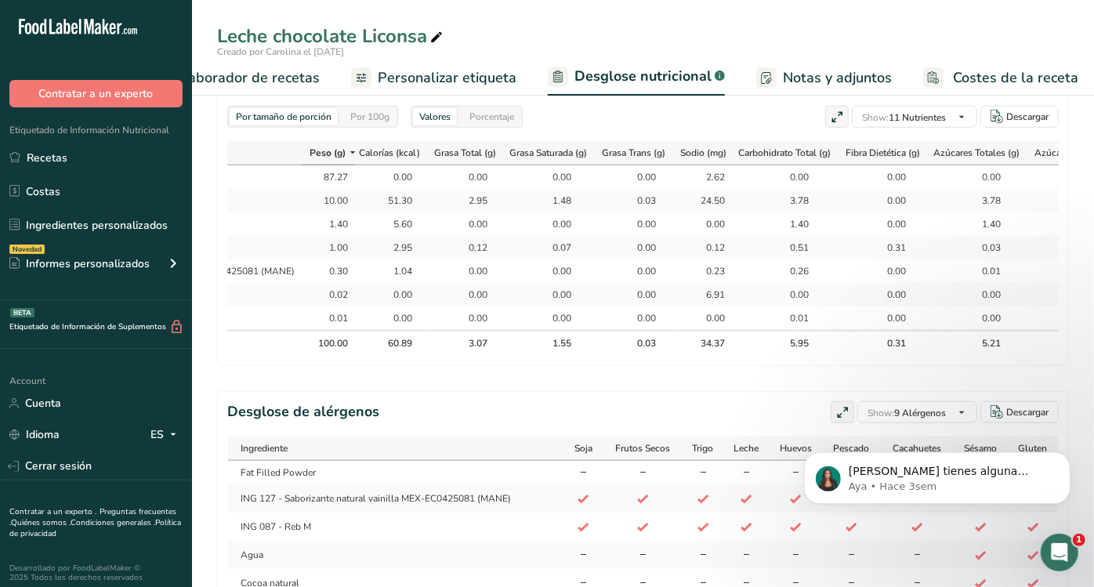
click at [732, 423] on div "Desglose de alérgenos Show: 9 Alérgenos Todos los alérgenos (56) [GEOGRAPHIC_DA…" at bounding box center [642, 412] width 831 height 22
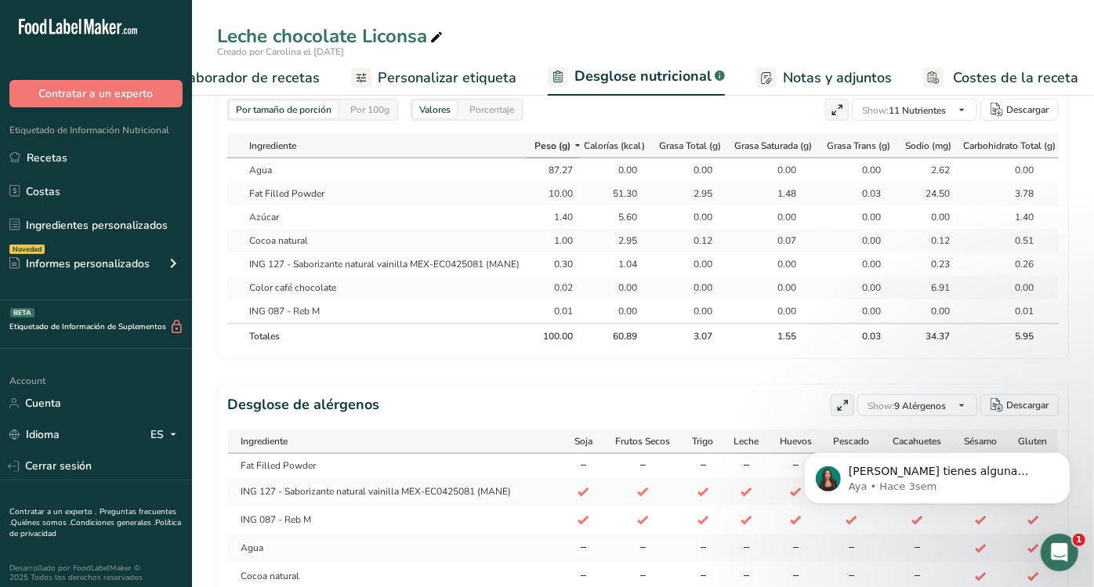
scroll to position [0, 0]
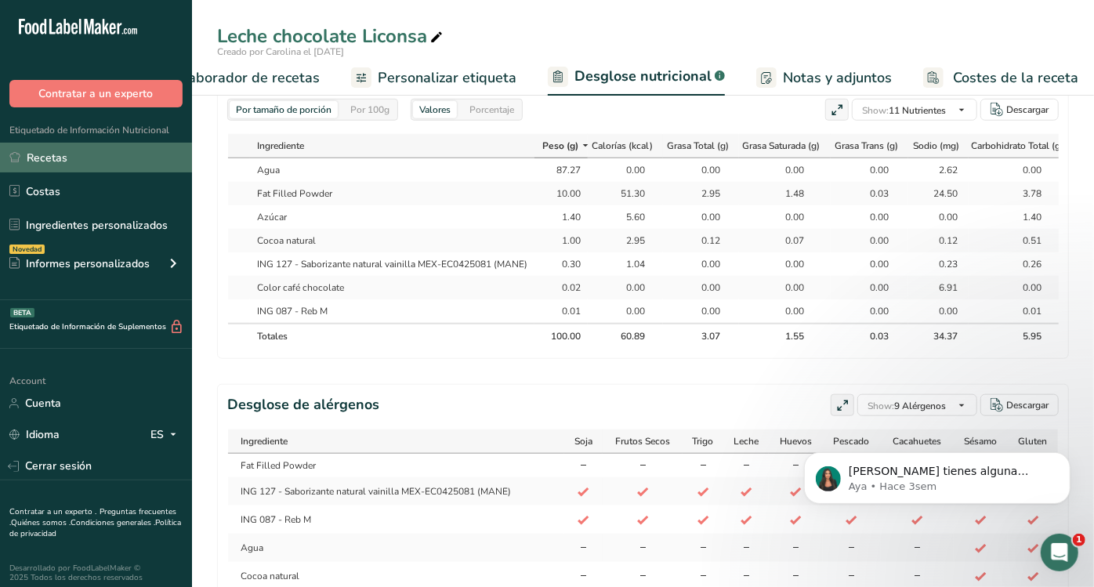
click at [49, 167] on link "Recetas" at bounding box center [96, 158] width 192 height 30
